Goal: Obtain resource: Obtain resource

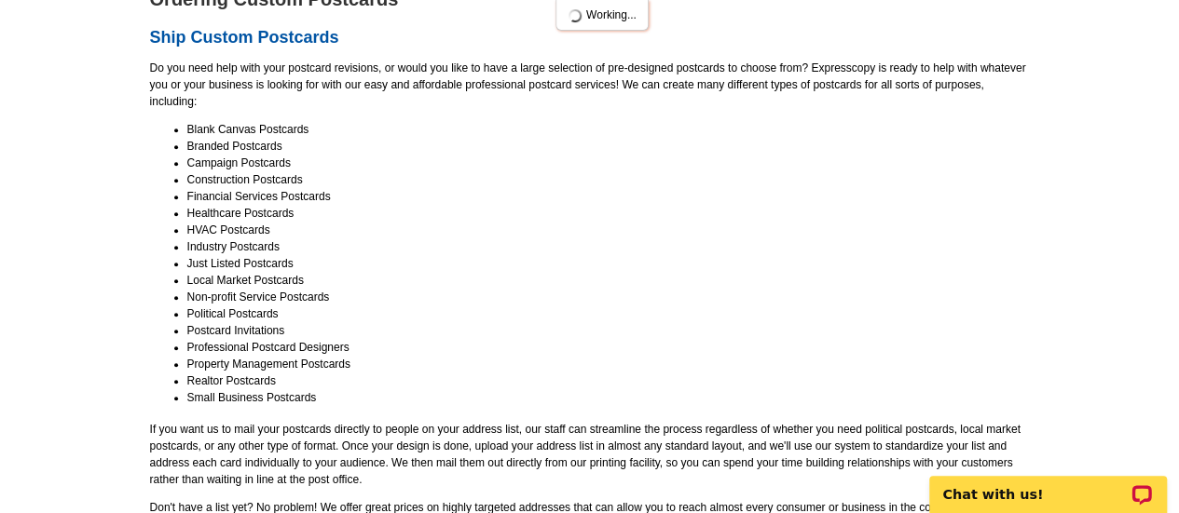
click at [194, 381] on li "Realtor Postcards" at bounding box center [607, 381] width 841 height 17
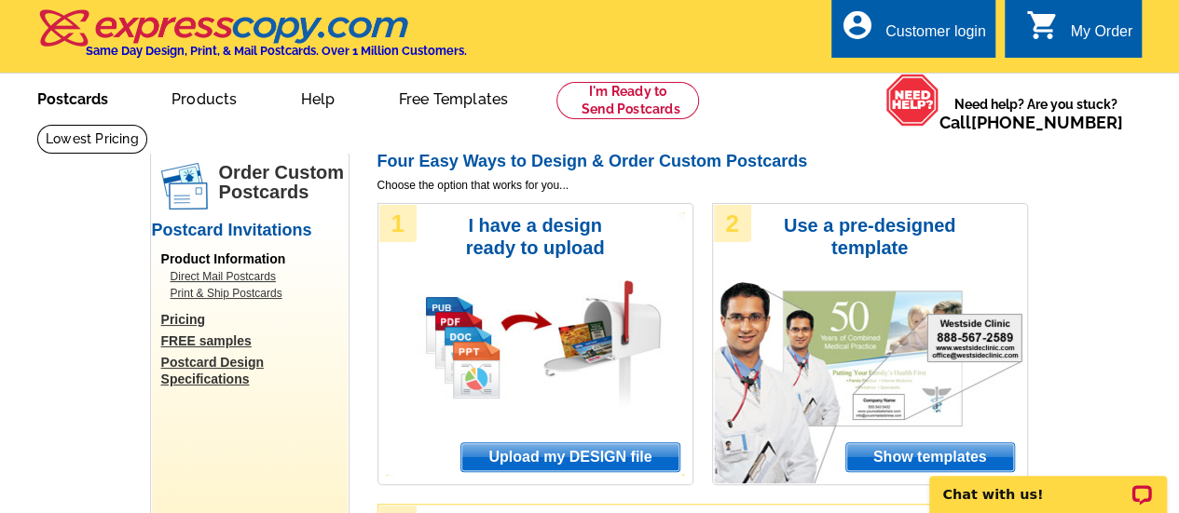
click at [95, 94] on link "Postcards" at bounding box center [72, 97] width 130 height 44
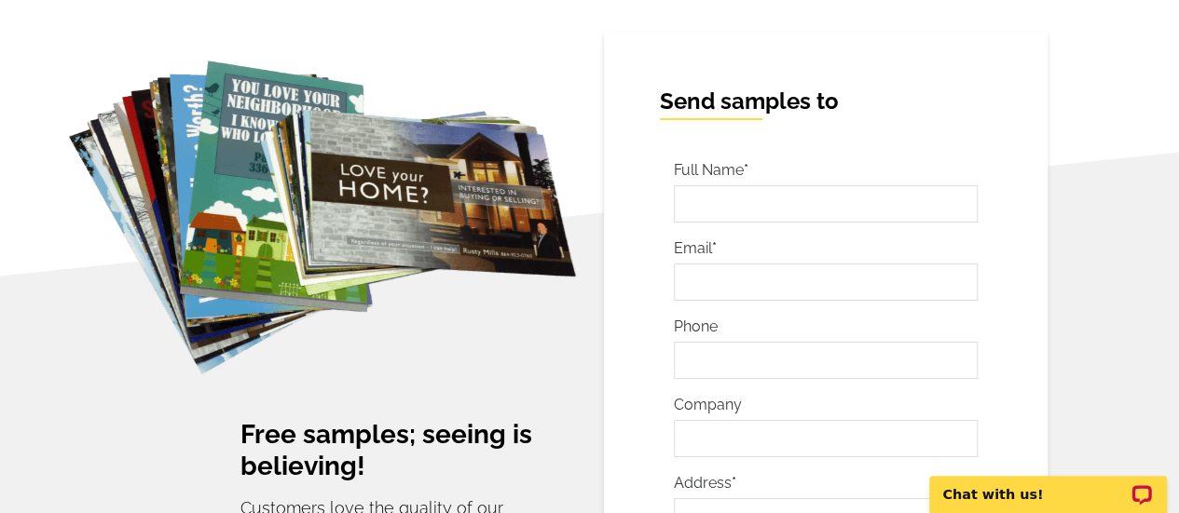
scroll to position [2852, 0]
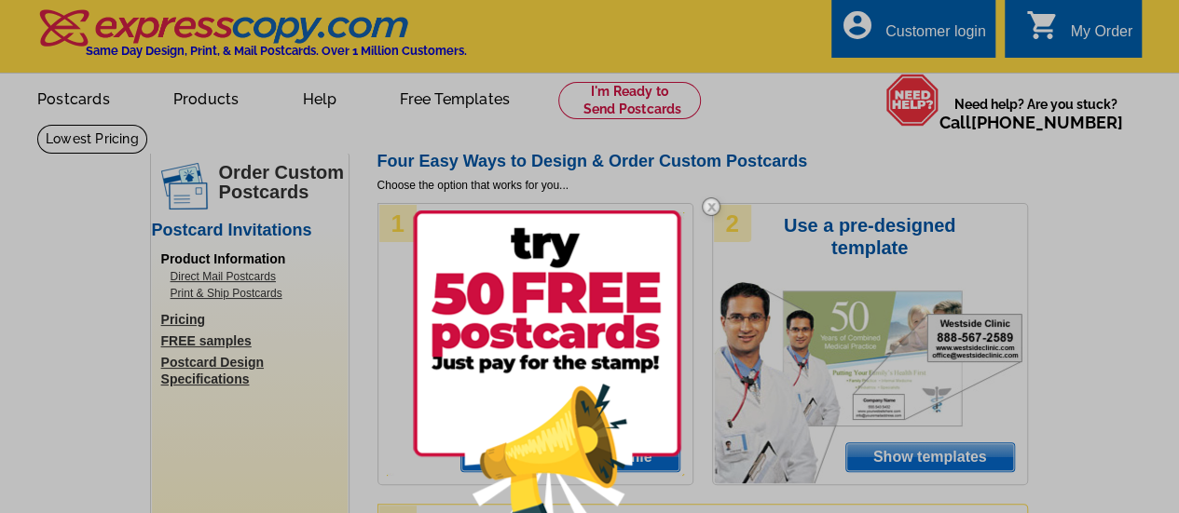
click at [59, 102] on div at bounding box center [589, 256] width 1179 height 513
click at [512, 115] on div at bounding box center [589, 256] width 1179 height 513
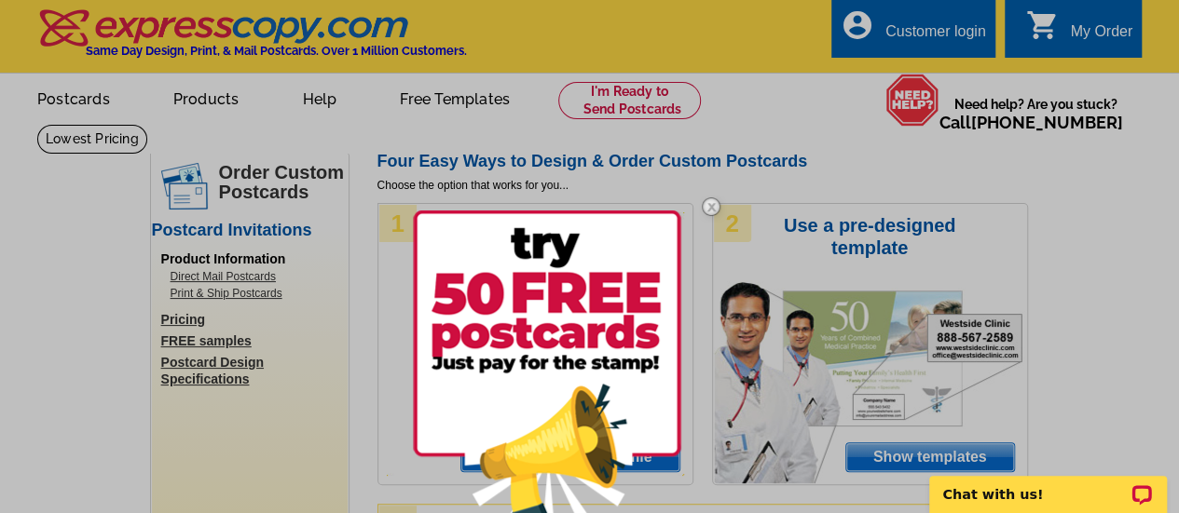
click at [86, 101] on div at bounding box center [589, 256] width 1179 height 513
click at [197, 100] on div at bounding box center [589, 256] width 1179 height 513
click at [198, 100] on div at bounding box center [589, 256] width 1179 height 513
click at [212, 258] on div at bounding box center [589, 256] width 1179 height 513
click at [459, 102] on div at bounding box center [589, 256] width 1179 height 513
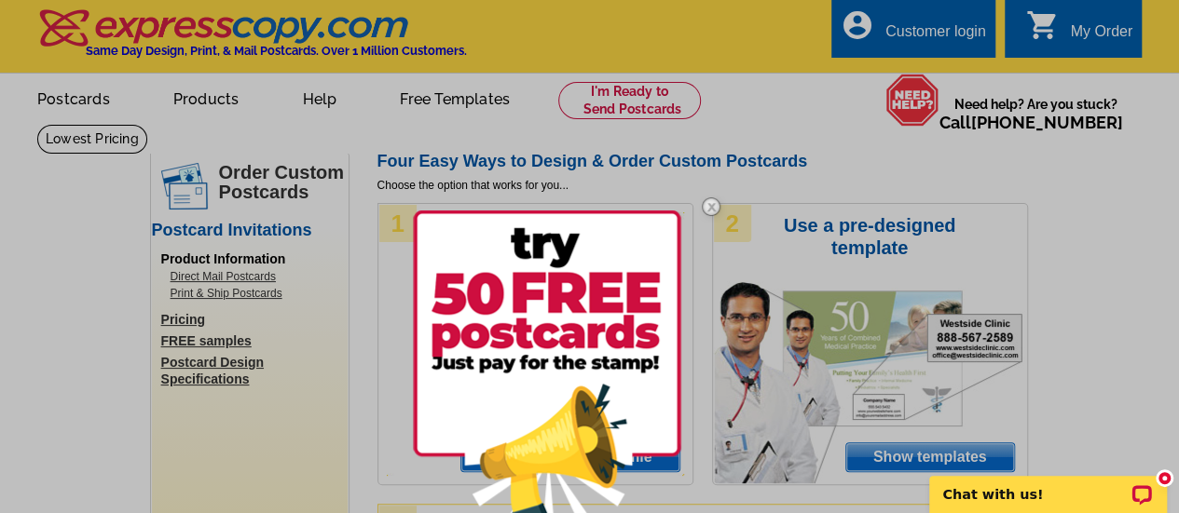
click at [719, 205] on img at bounding box center [711, 207] width 54 height 54
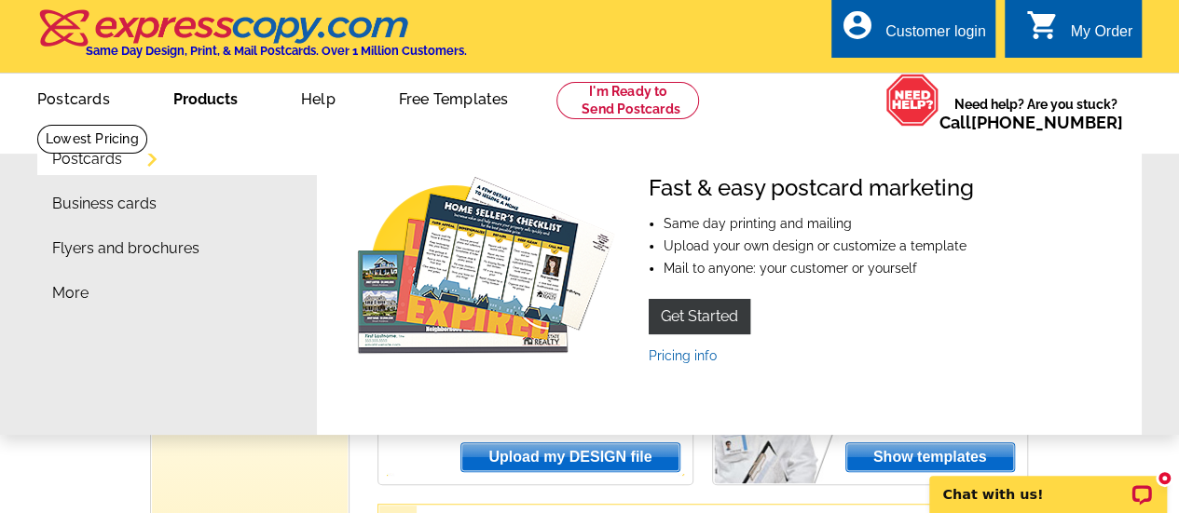
click at [226, 97] on link "Products" at bounding box center [206, 97] width 124 height 44
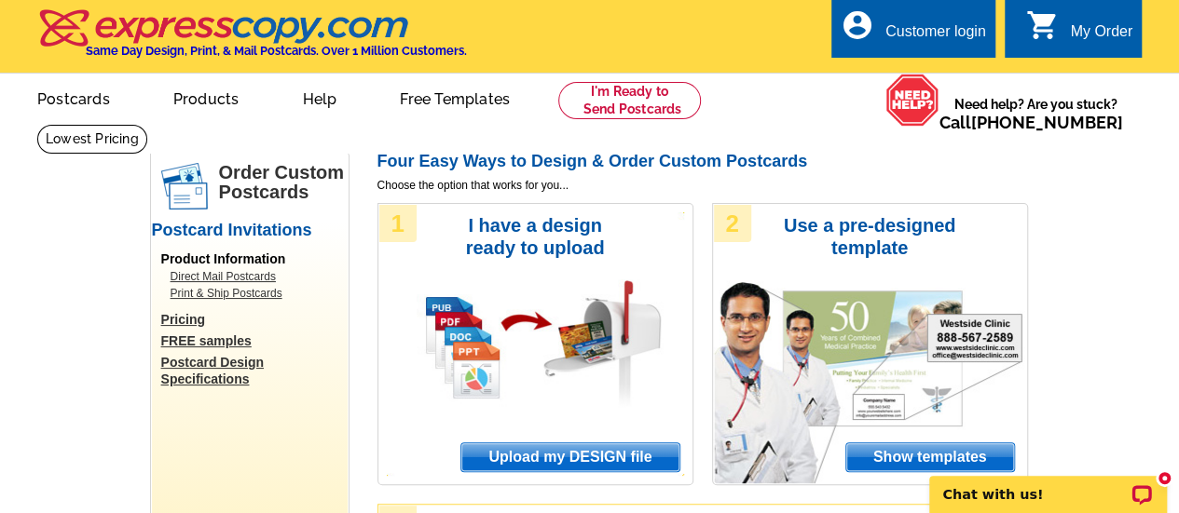
click at [226, 97] on link "Products" at bounding box center [207, 97] width 126 height 44
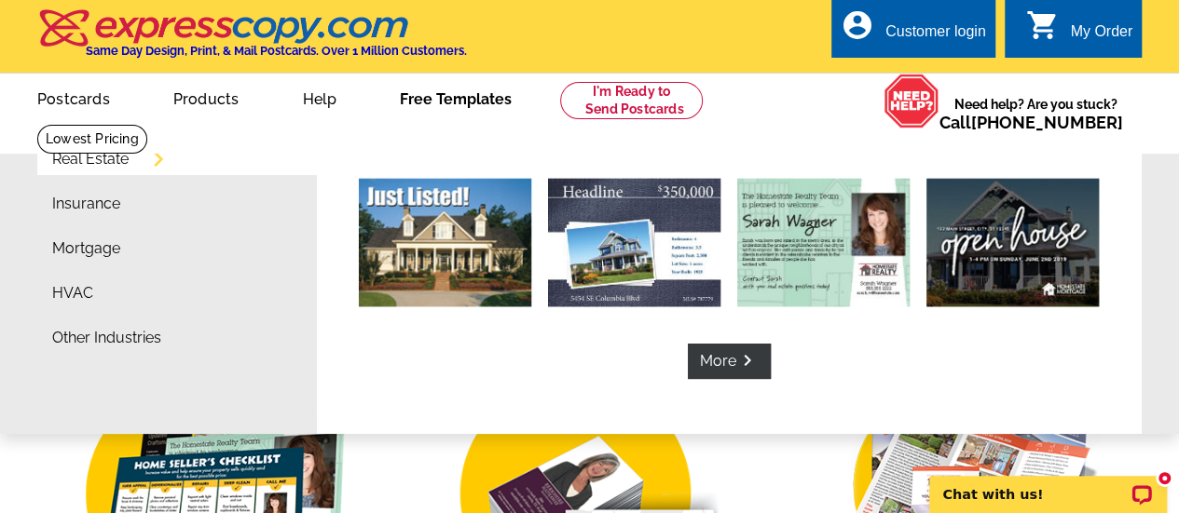
click at [470, 96] on link "Free Templates" at bounding box center [455, 97] width 171 height 44
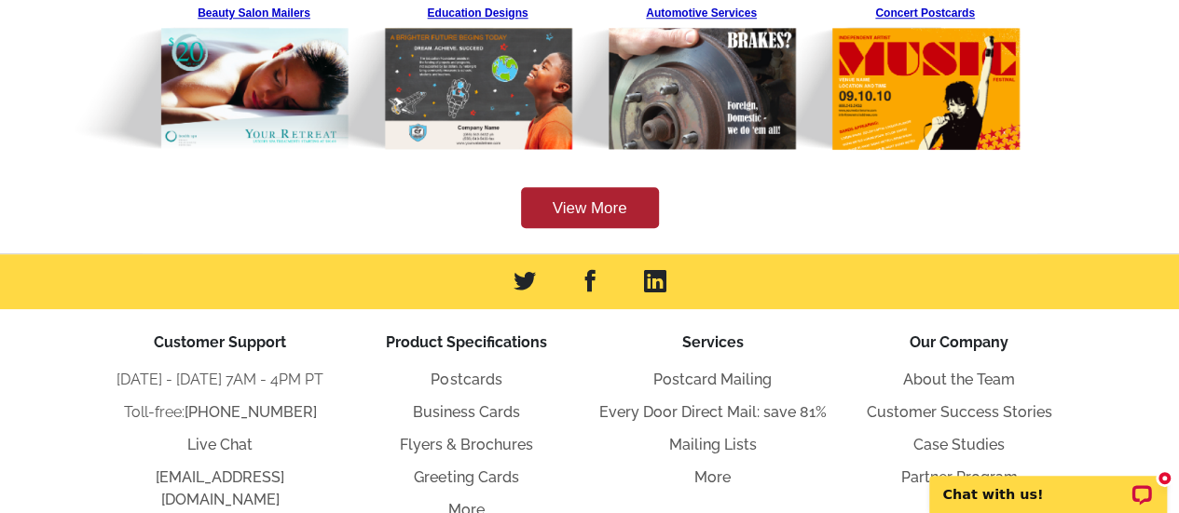
scroll to position [839, 0]
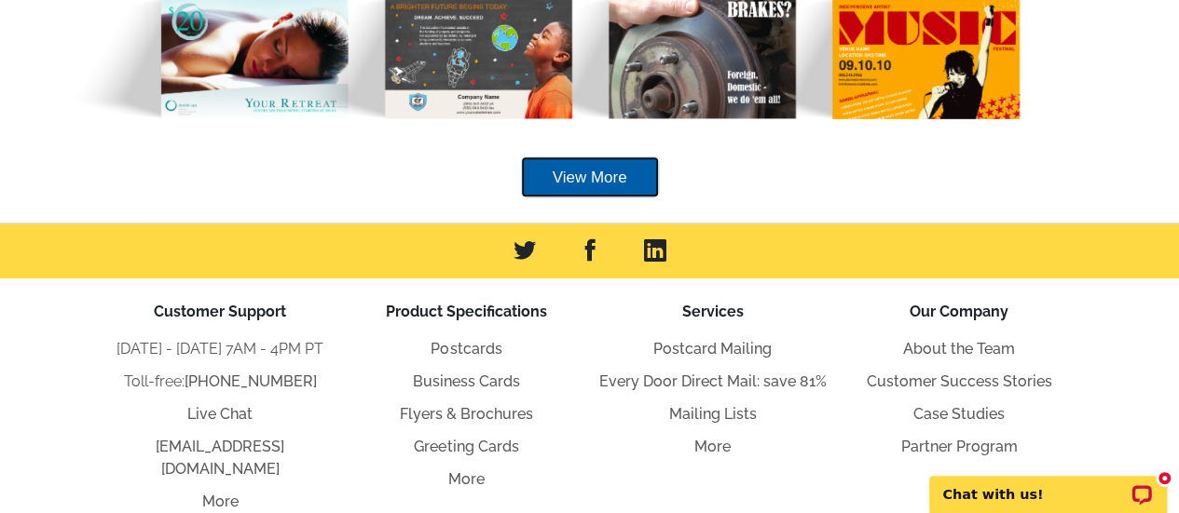
click at [590, 174] on link "View More" at bounding box center [590, 178] width 138 height 42
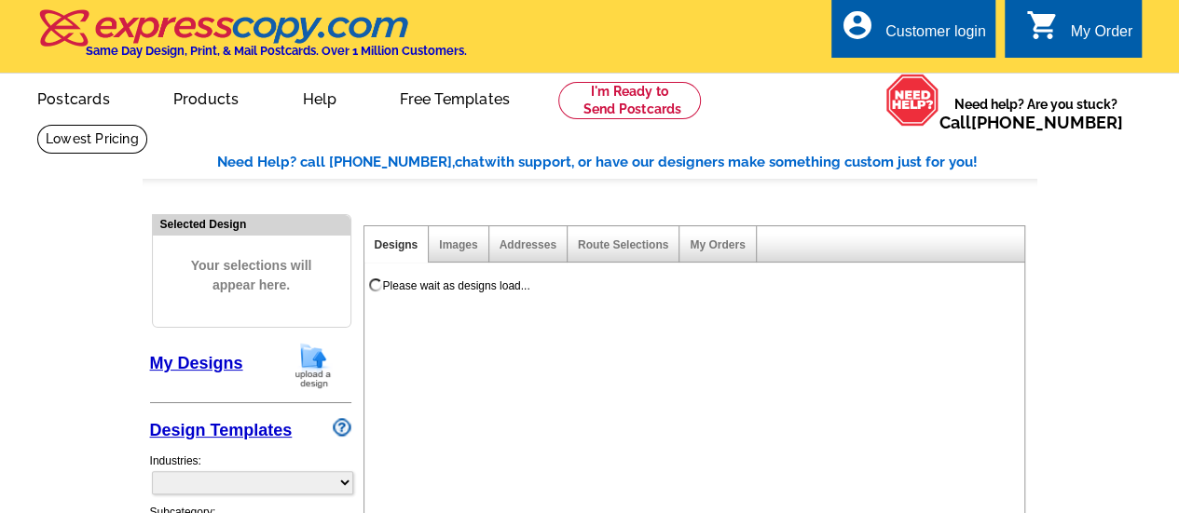
select select "785"
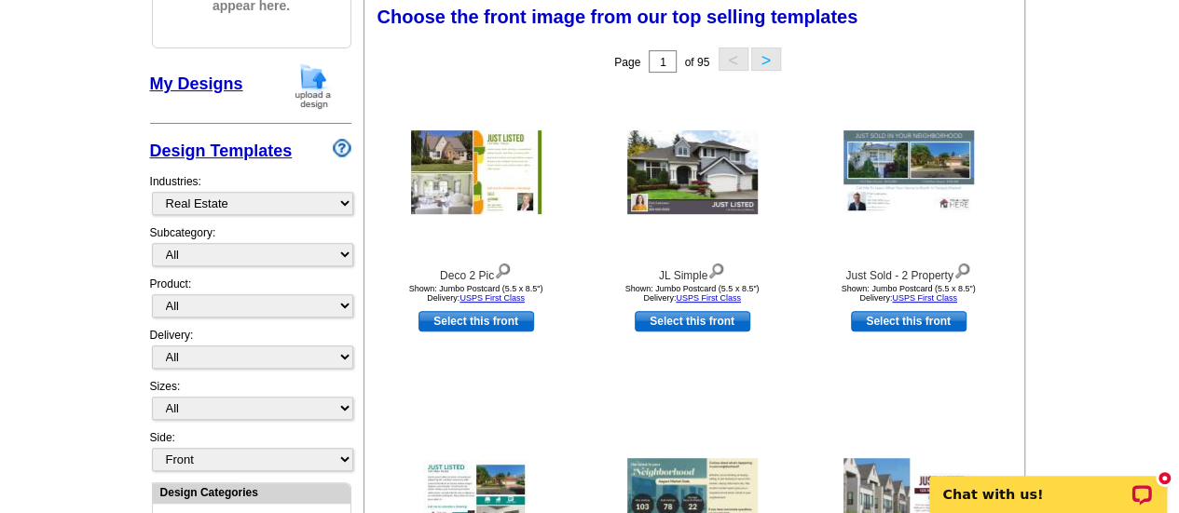
scroll to position [373, 0]
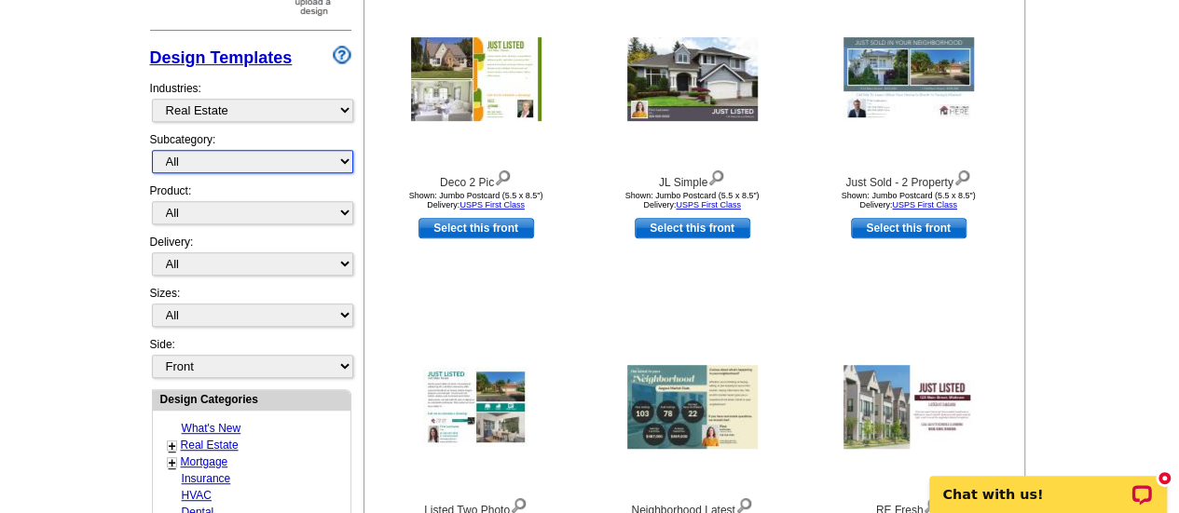
click at [349, 159] on select "All RE/MAX® Referrals [PERSON_NAME]® Berkshire Hathaway Home Services Century 2…" at bounding box center [252, 161] width 201 height 23
select select "791"
click at [152, 150] on select "All RE/MAX® Referrals [PERSON_NAME]® Berkshire Hathaway Home Services Century 2…" at bounding box center [252, 161] width 201 height 23
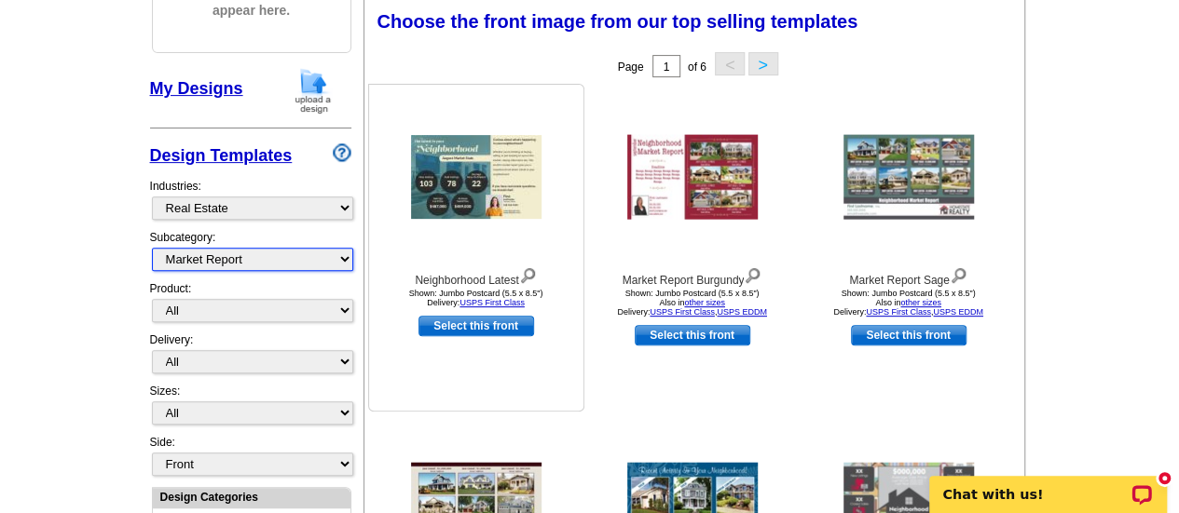
scroll to position [368, 0]
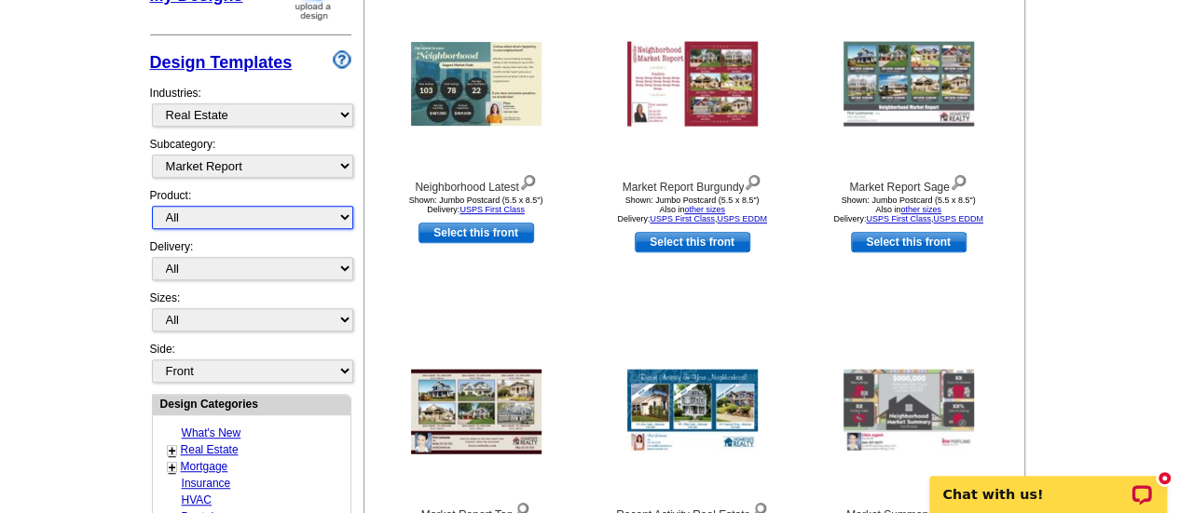
click at [339, 212] on select "All Postcards Letters and flyers Business Cards Door Hangers Greeting Cards" at bounding box center [252, 217] width 201 height 23
select select "2"
click at [152, 206] on select "All Postcards Letters and flyers Business Cards Door Hangers Greeting Cards" at bounding box center [252, 217] width 201 height 23
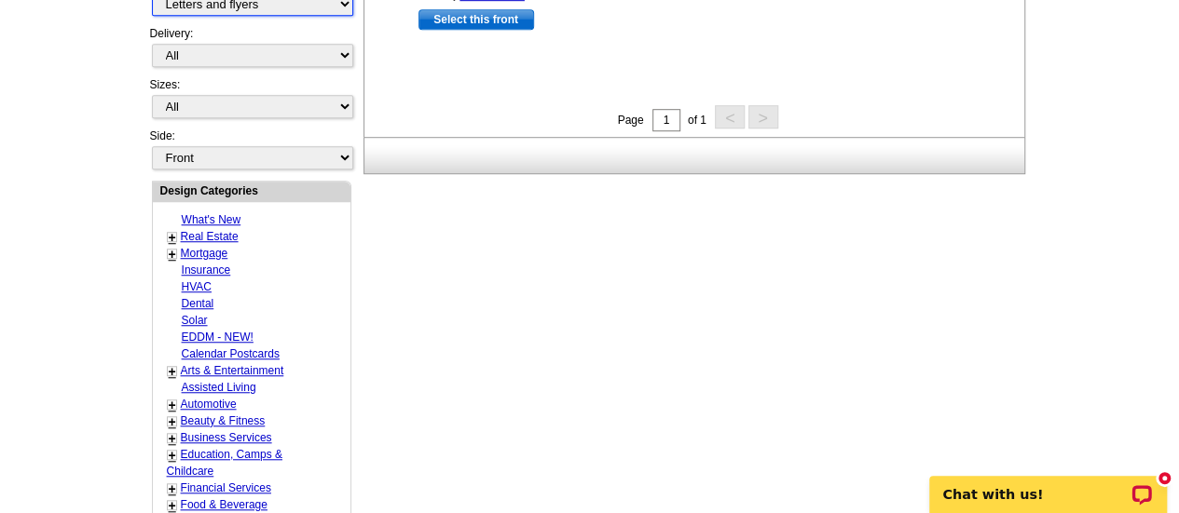
scroll to position [554, 0]
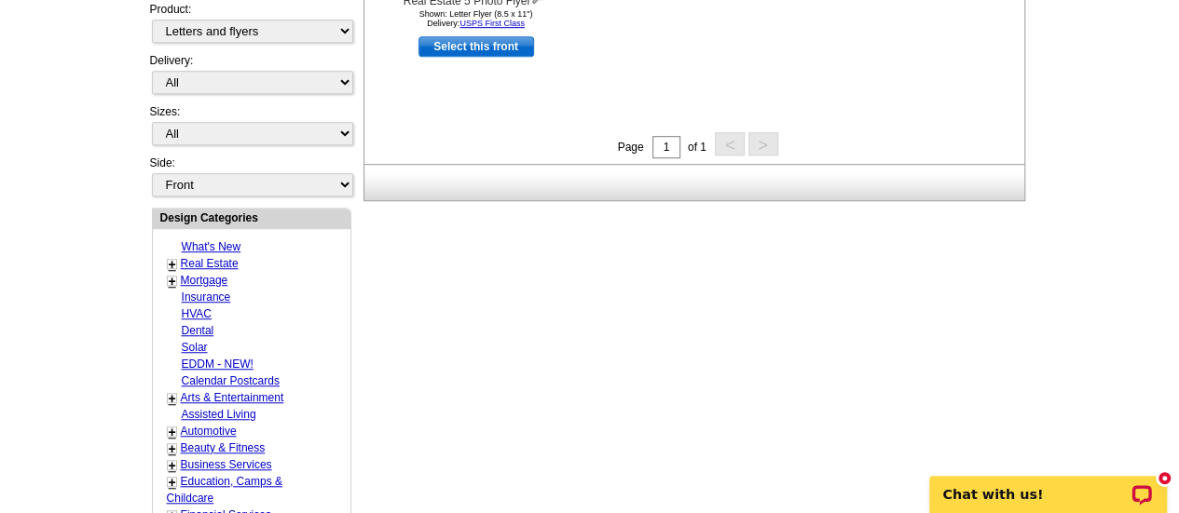
click at [171, 257] on link "+" at bounding box center [172, 264] width 7 height 15
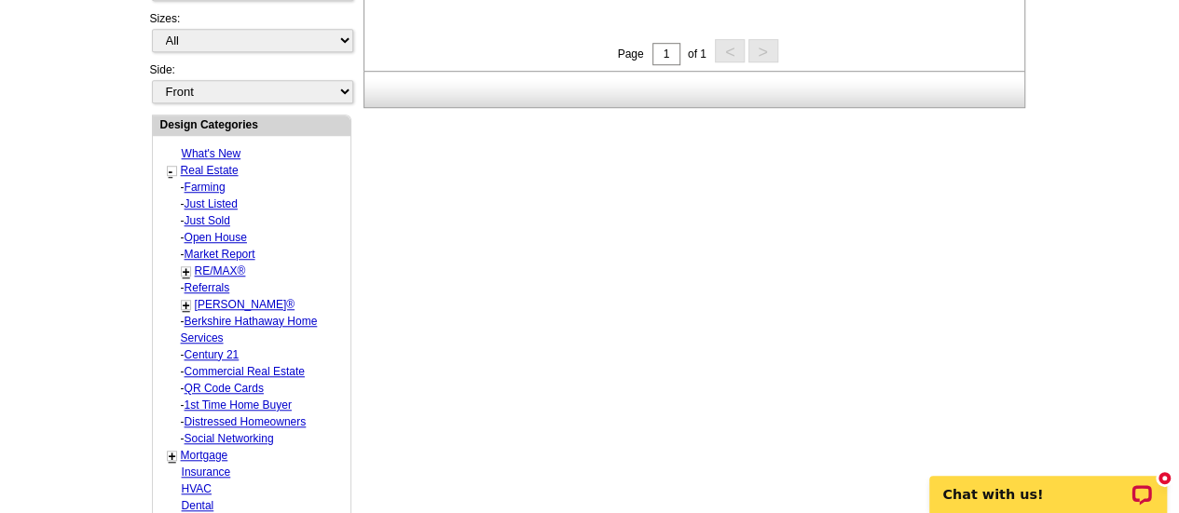
scroll to position [741, 0]
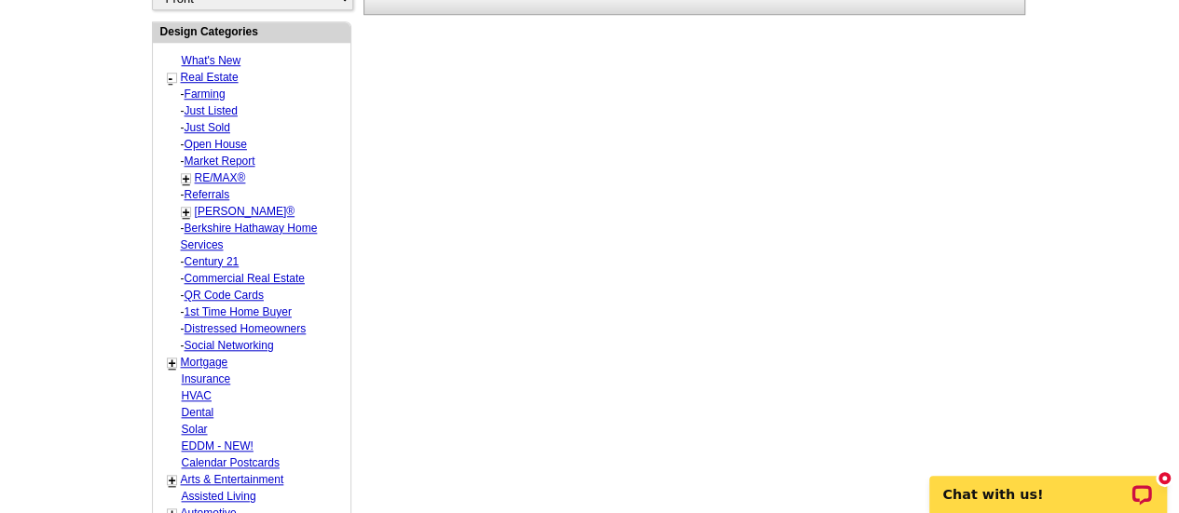
click at [212, 88] on link "Farming" at bounding box center [205, 94] width 41 height 13
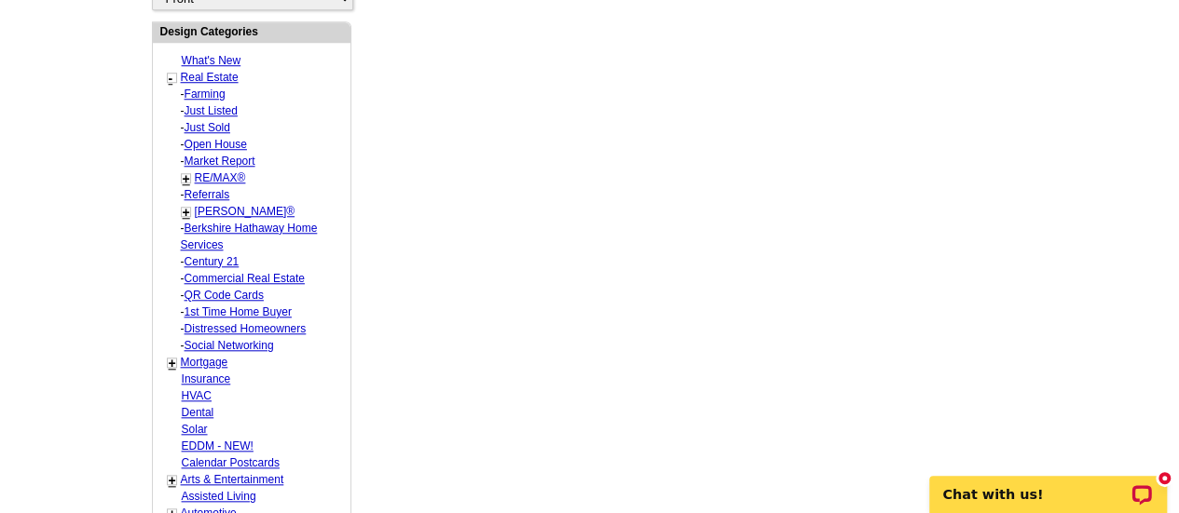
select select "1208"
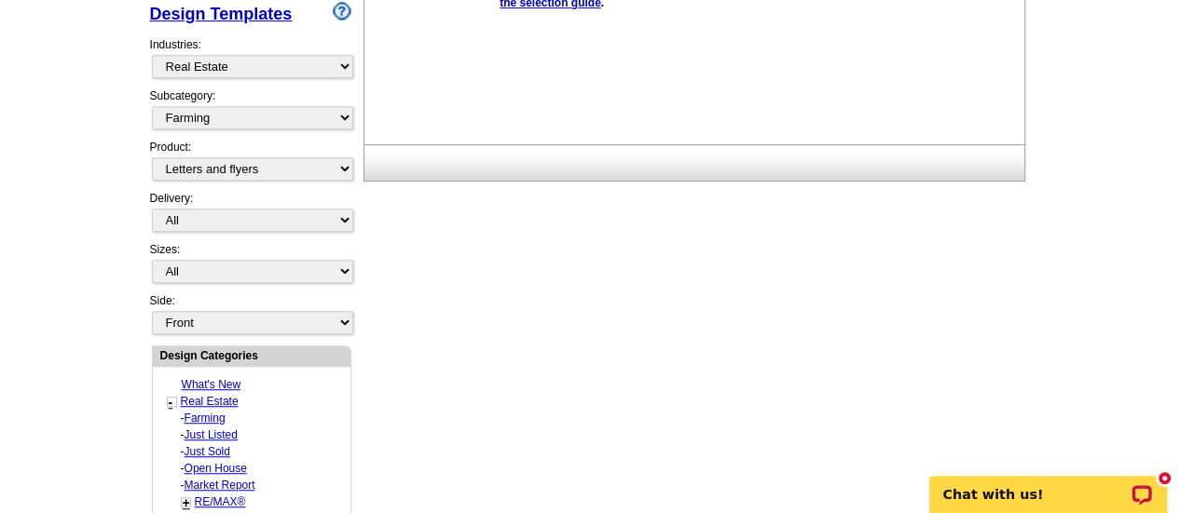
scroll to position [461, 0]
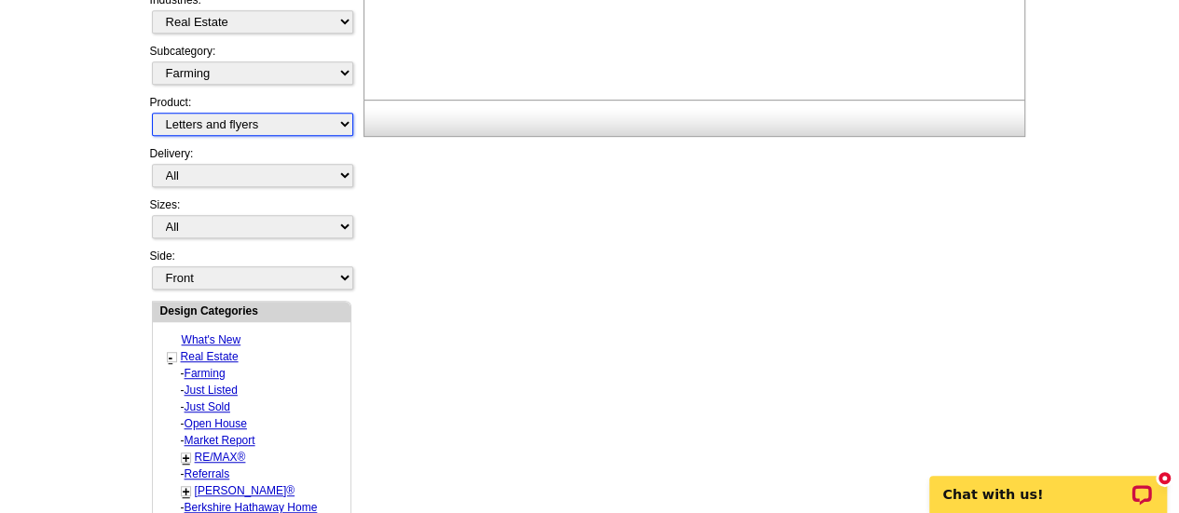
click at [340, 117] on select "All Postcards Letters and flyers Business Cards Door Hangers Greeting Cards" at bounding box center [252, 124] width 201 height 23
click at [152, 113] on select "All Postcards Letters and flyers Business Cards Door Hangers Greeting Cards" at bounding box center [252, 124] width 201 height 23
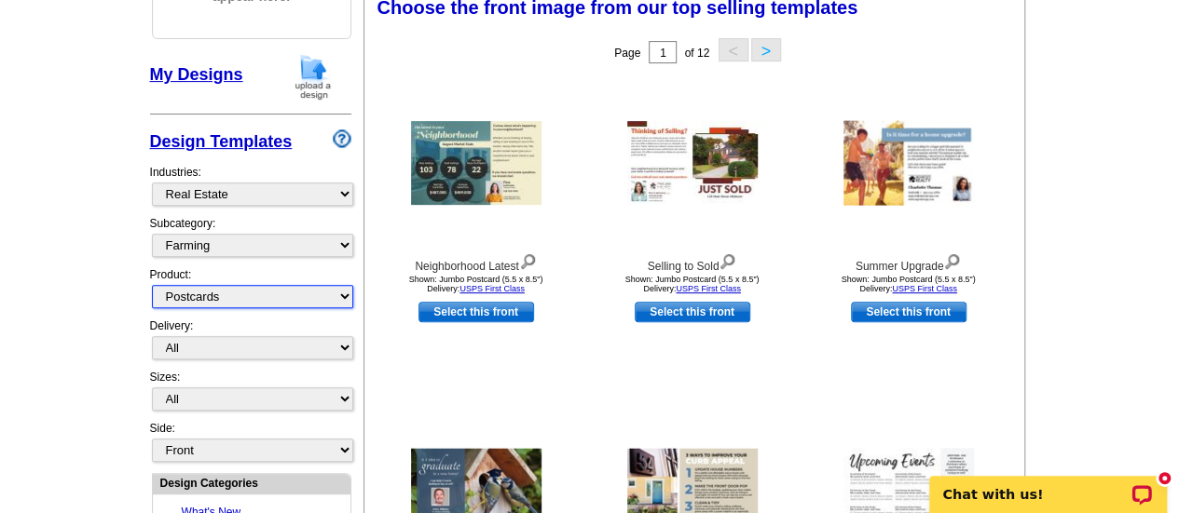
scroll to position [275, 0]
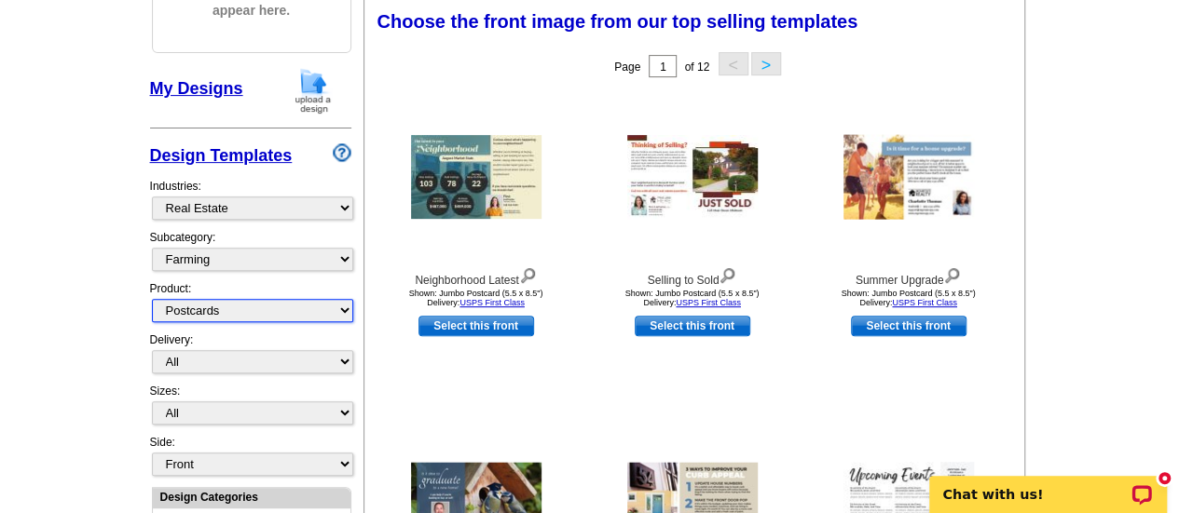
click at [345, 307] on select "All Postcards Letters and flyers Business Cards Door Hangers Greeting Cards" at bounding box center [252, 310] width 201 height 23
click at [152, 299] on select "All Postcards Letters and flyers Business Cards Door Hangers Greeting Cards" at bounding box center [252, 310] width 201 height 23
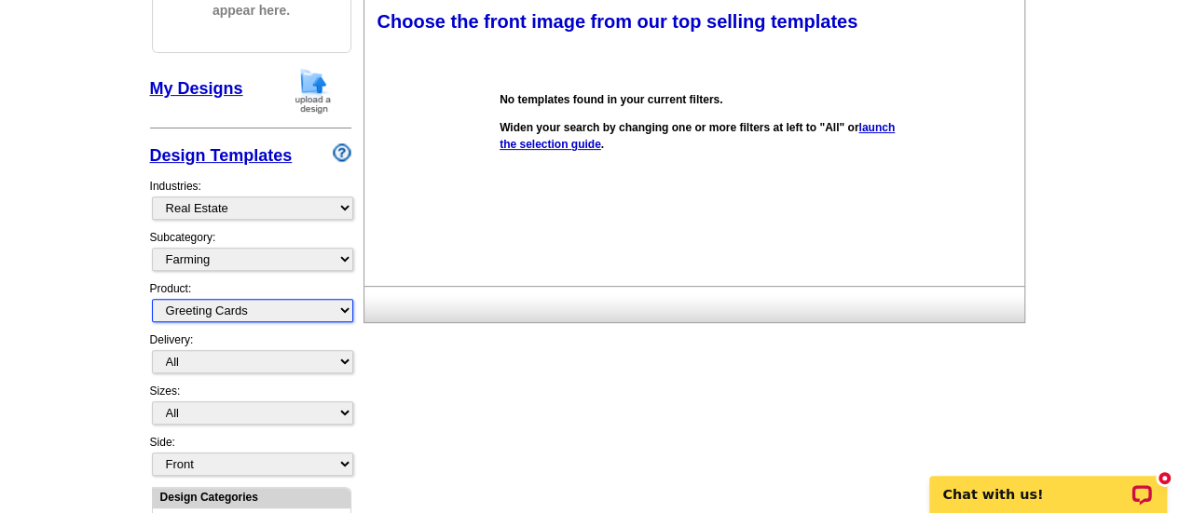
click at [339, 308] on select "All Postcards Letters and flyers Business Cards Door Hangers Greeting Cards" at bounding box center [252, 310] width 201 height 23
select select "1"
click at [152, 299] on select "All Postcards Letters and flyers Business Cards Door Hangers Greeting Cards" at bounding box center [252, 310] width 201 height 23
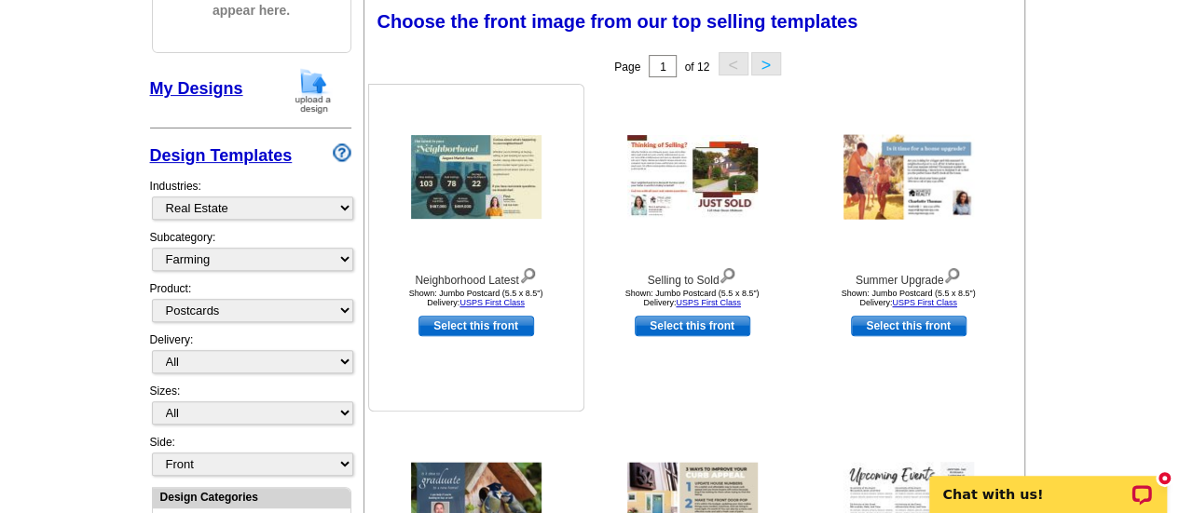
click at [489, 202] on img at bounding box center [476, 177] width 130 height 84
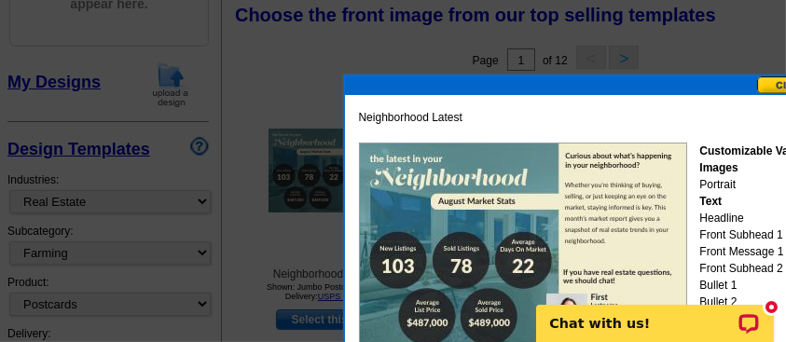
drag, startPoint x: 1128, startPoint y: 7, endPoint x: 466, endPoint y: 181, distance: 685.1
click at [466, 181] on img at bounding box center [523, 249] width 328 height 212
drag, startPoint x: 739, startPoint y: 240, endPoint x: 748, endPoint y: 237, distance: 10.0
click at [766, 190] on div "Customizable Variables Images Portrait Text Headline Front Subhead 1 Front Mess…" at bounding box center [761, 302] width 125 height 319
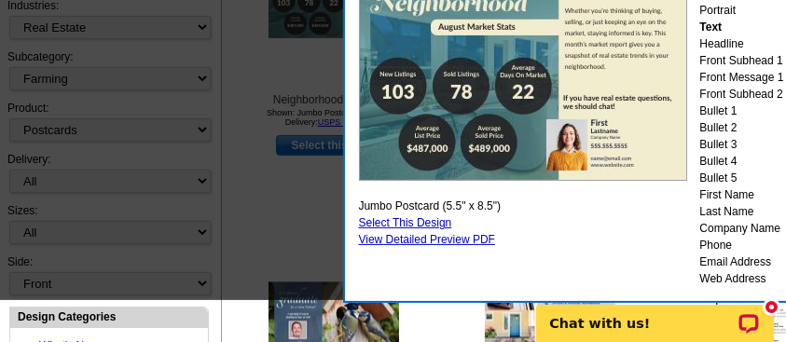
scroll to position [461, 0]
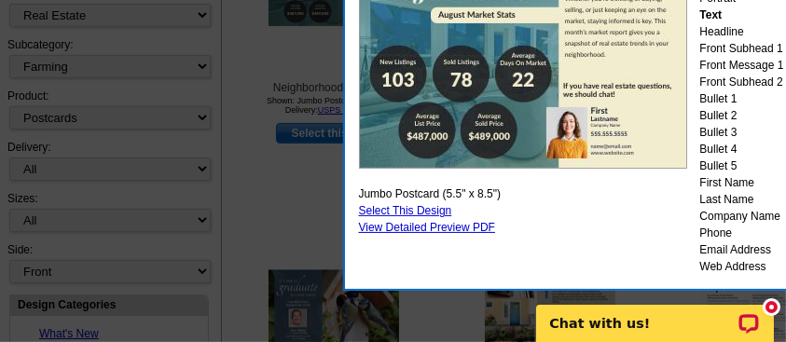
drag, startPoint x: 634, startPoint y: 218, endPoint x: 679, endPoint y: 194, distance: 51.7
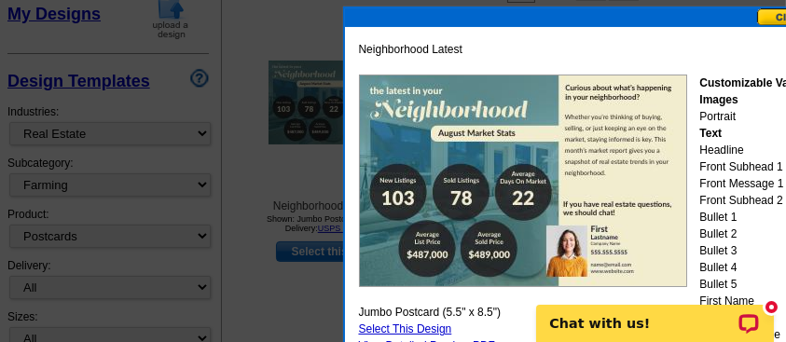
scroll to position [336, 0]
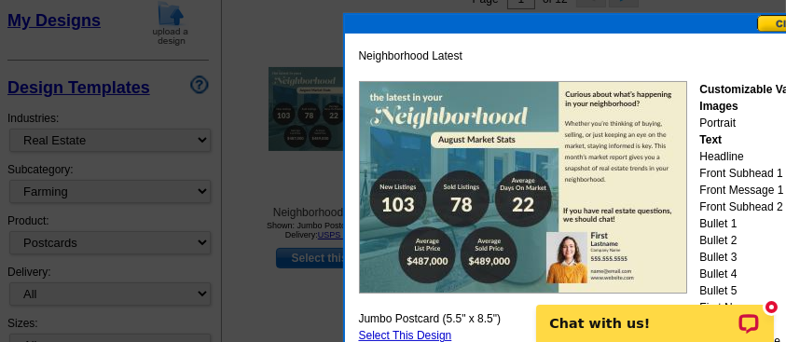
click at [679, 194] on img at bounding box center [523, 187] width 328 height 212
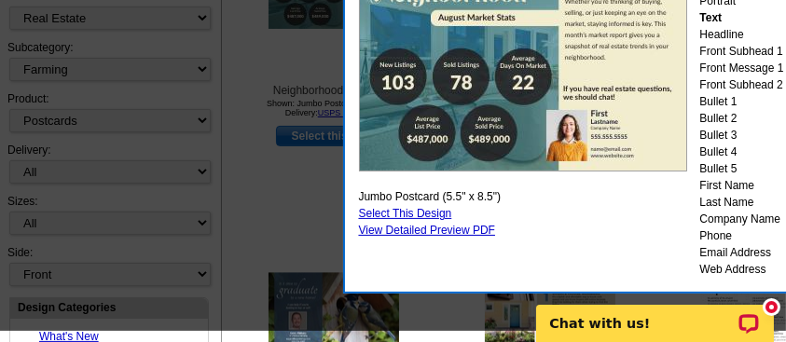
scroll to position [461, 0]
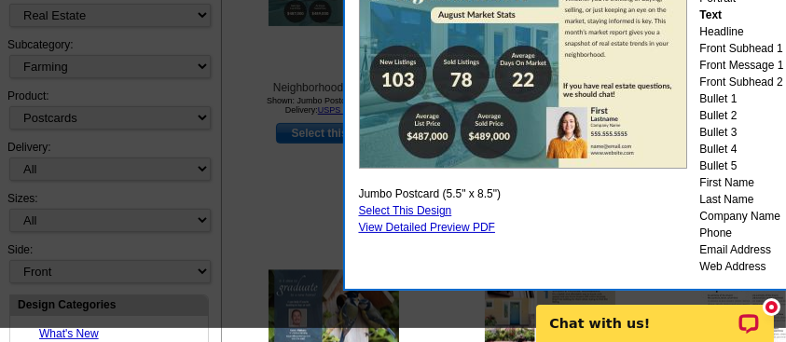
click at [679, 194] on div "Neighborhood Latest Customizable Variables Images Portrait Text Headline Front …" at bounding box center [591, 99] width 475 height 362
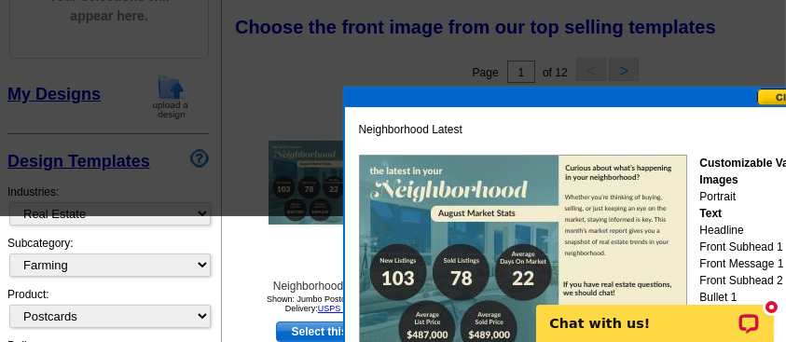
scroll to position [336, 0]
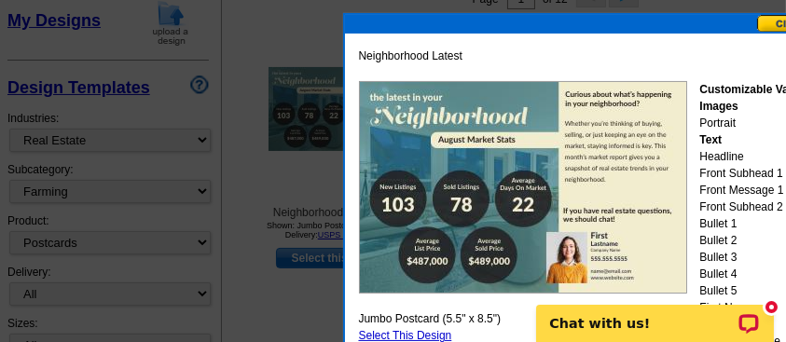
click at [783, 25] on button at bounding box center [798, 24] width 82 height 18
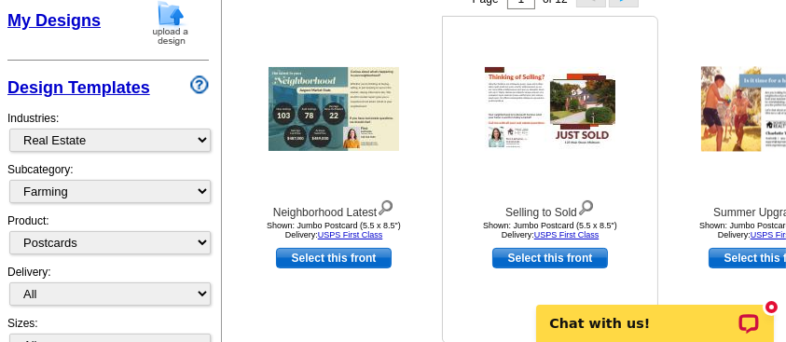
click at [517, 103] on img at bounding box center [550, 109] width 130 height 84
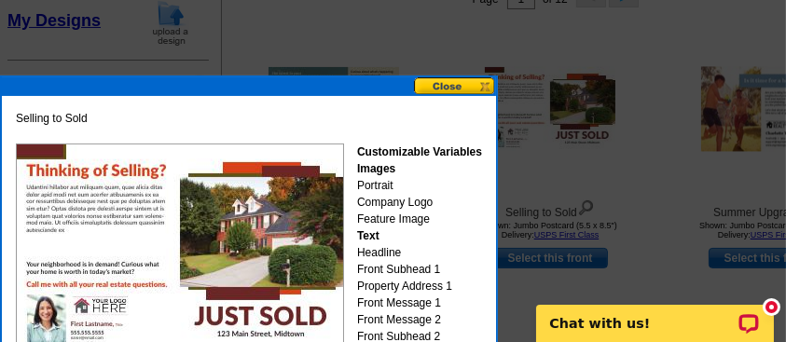
scroll to position [399, 0]
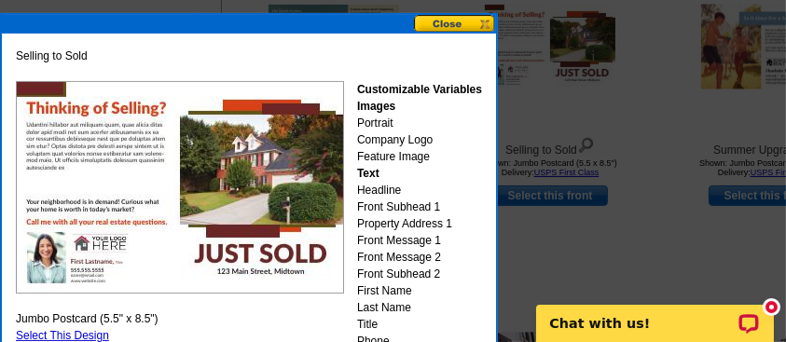
click at [79, 141] on img at bounding box center [180, 187] width 328 height 212
click at [69, 138] on img at bounding box center [180, 187] width 328 height 212
click at [447, 22] on button at bounding box center [455, 24] width 82 height 18
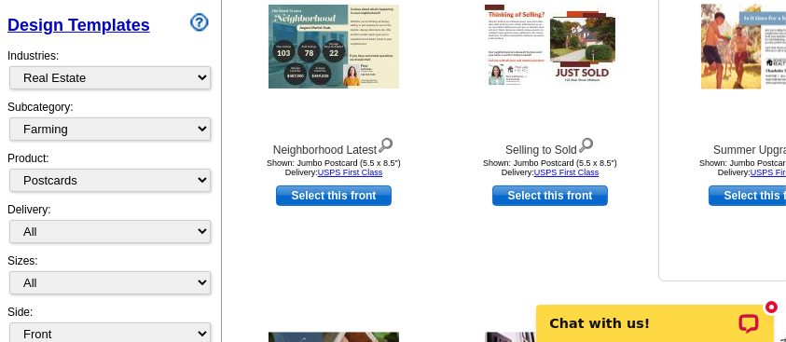
click at [761, 105] on div at bounding box center [765, 47] width 205 height 168
click at [760, 63] on img at bounding box center [766, 47] width 130 height 85
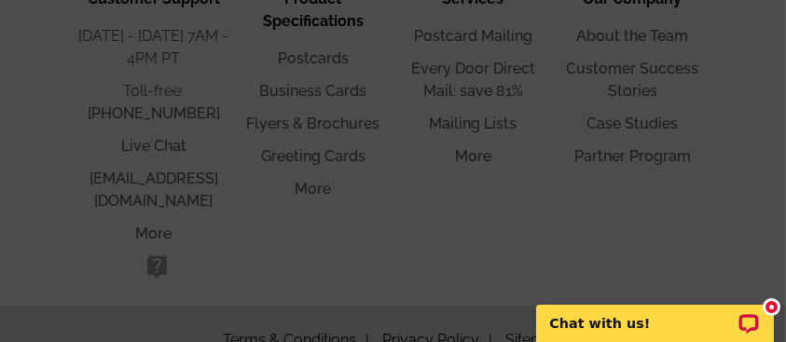
scroll to position [1842, 0]
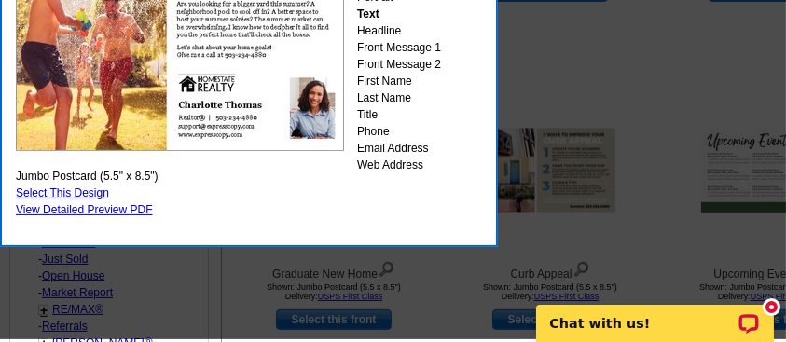
scroll to position [600, 0]
